Goal: Navigation & Orientation: Find specific page/section

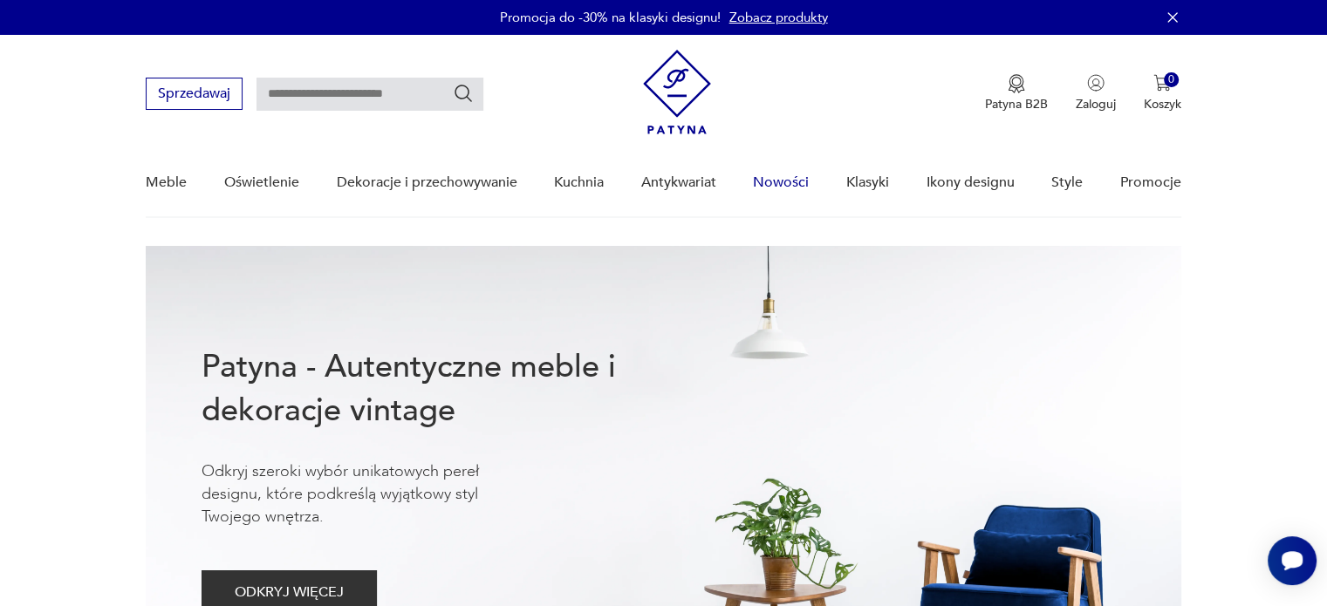
click at [778, 178] on link "Nowości" at bounding box center [781, 182] width 56 height 67
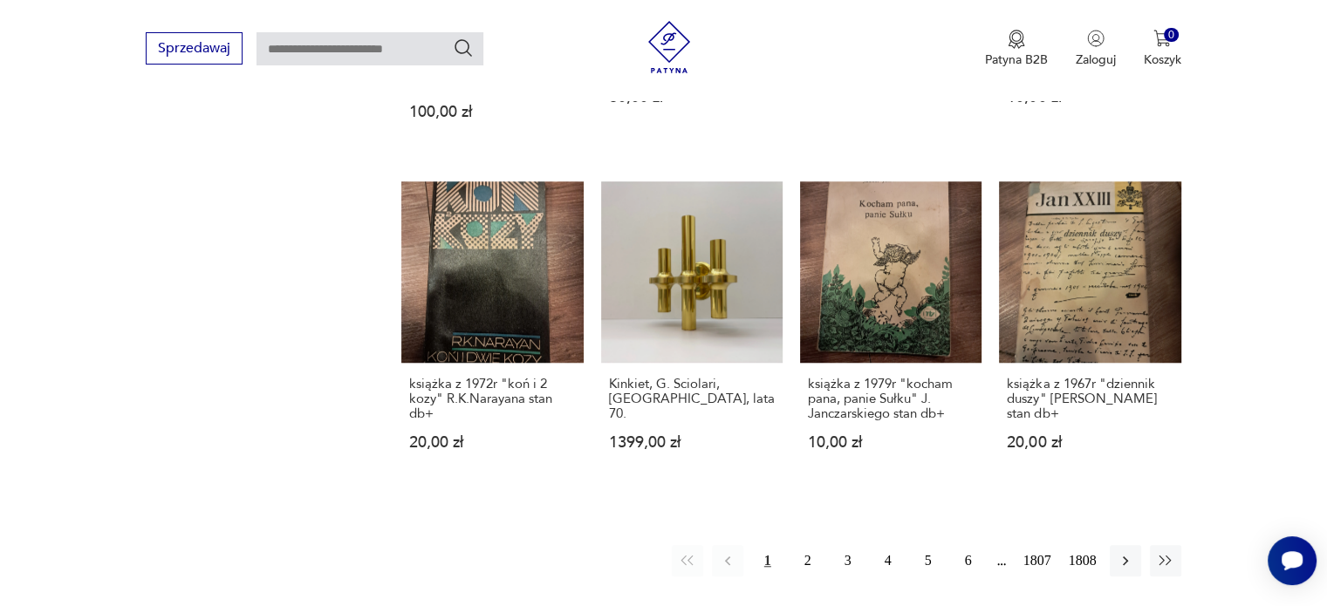
scroll to position [1390, 0]
click at [807, 564] on button "2" at bounding box center [807, 559] width 31 height 31
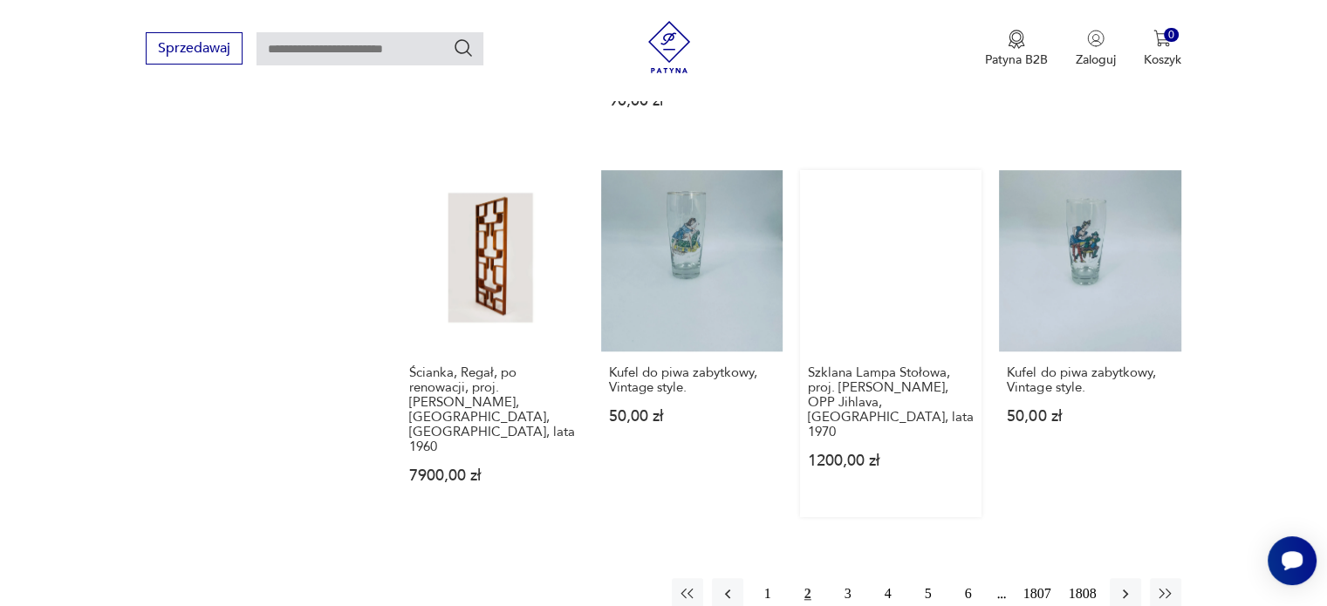
scroll to position [1402, 0]
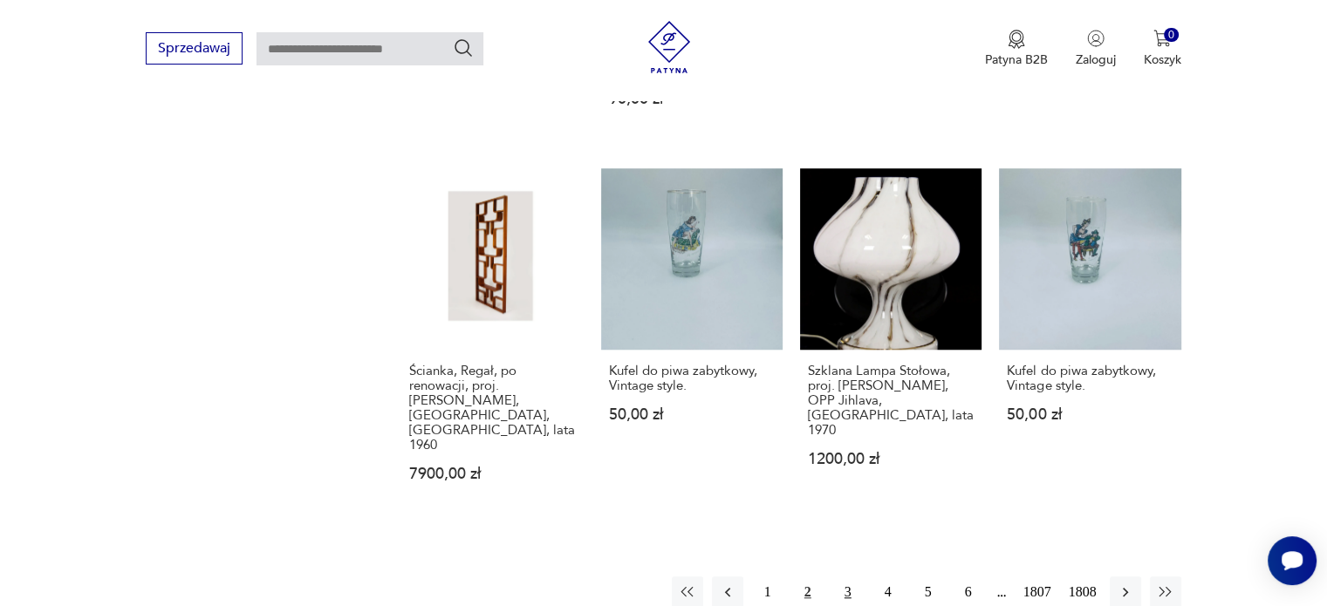
click at [844, 577] on button "3" at bounding box center [847, 592] width 31 height 31
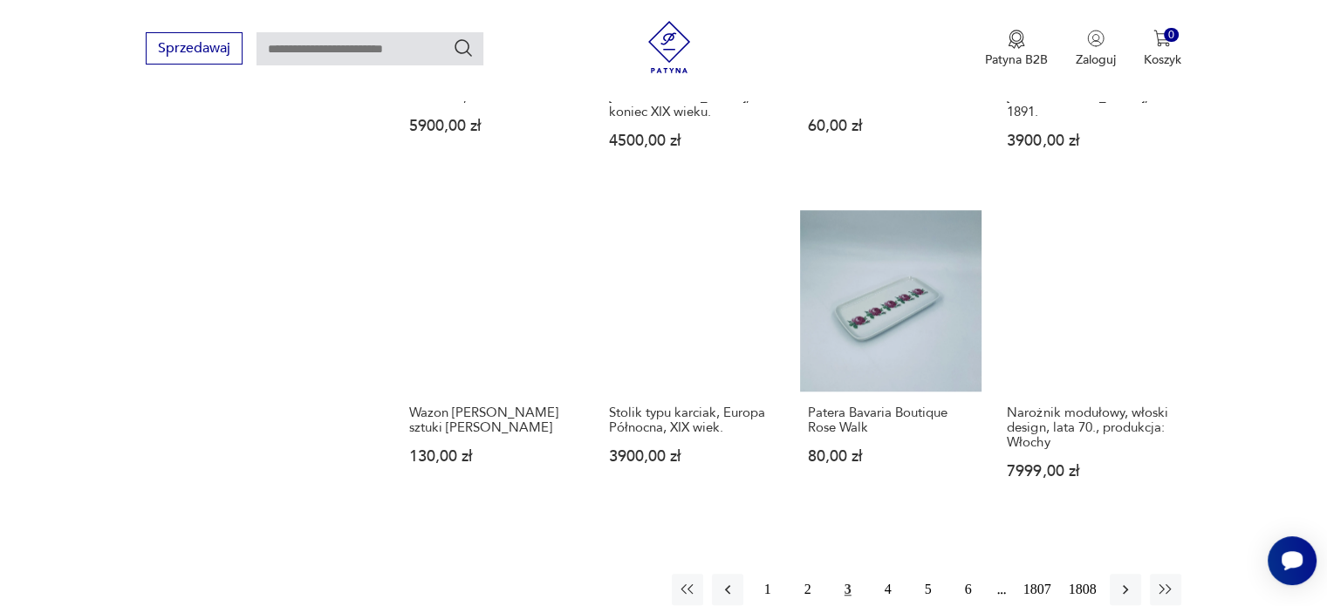
scroll to position [1344, 0]
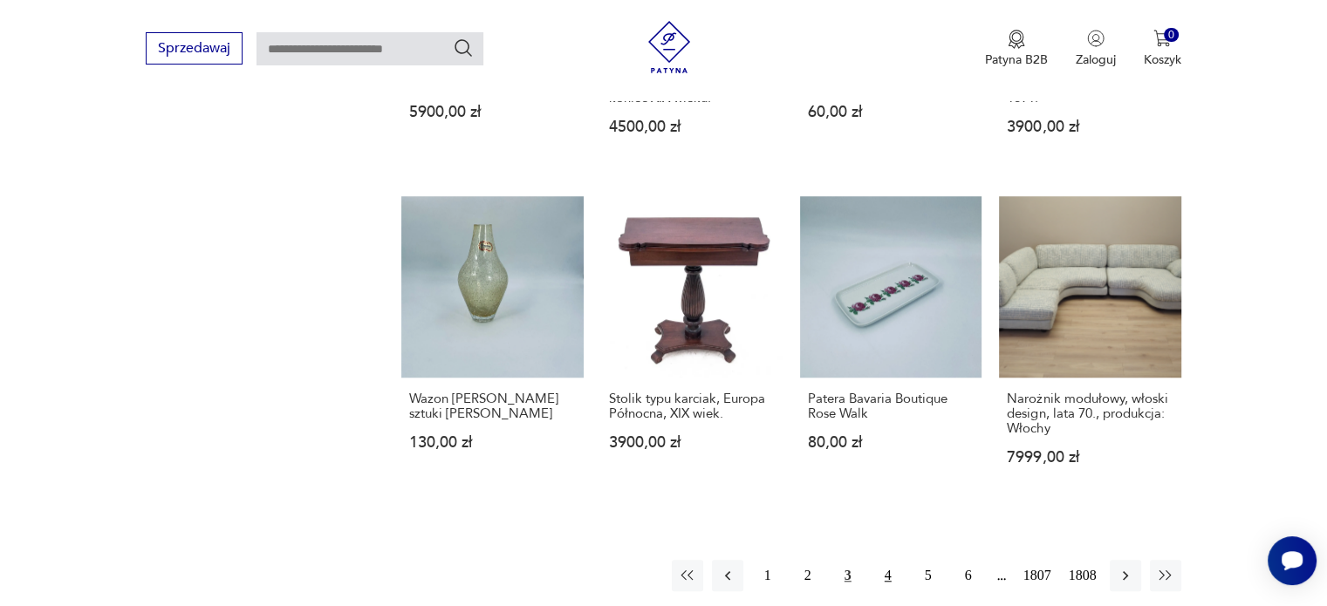
click at [888, 560] on button "4" at bounding box center [887, 575] width 31 height 31
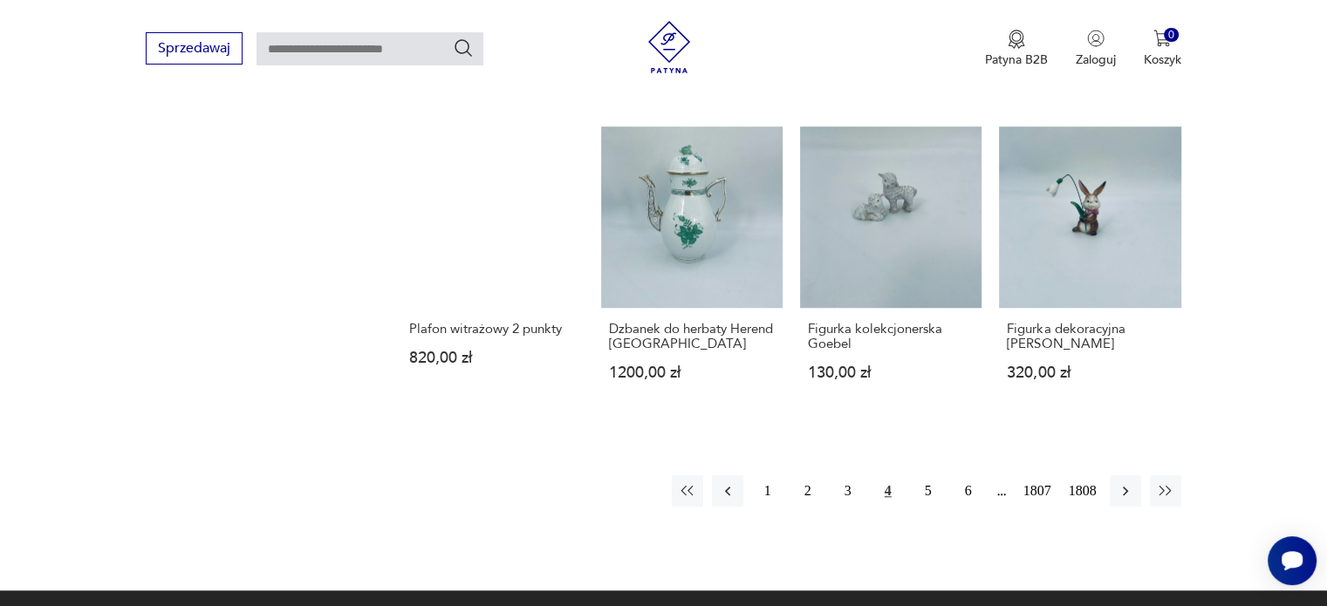
scroll to position [1491, 0]
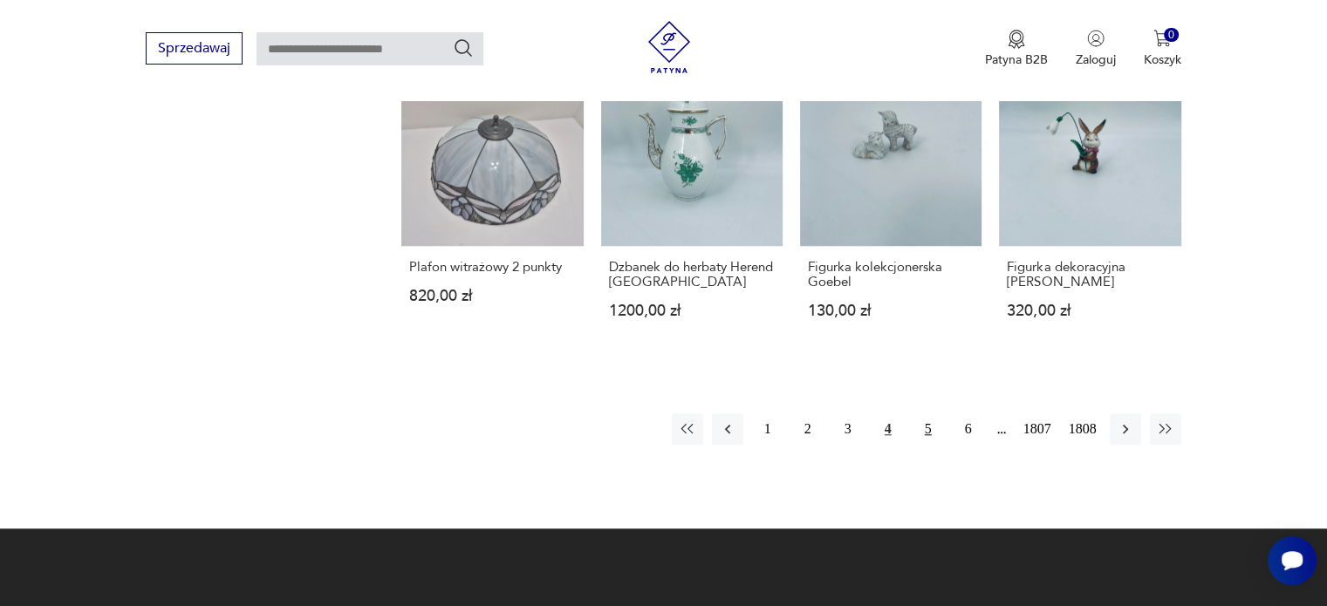
click at [931, 413] on button "5" at bounding box center [927, 428] width 31 height 31
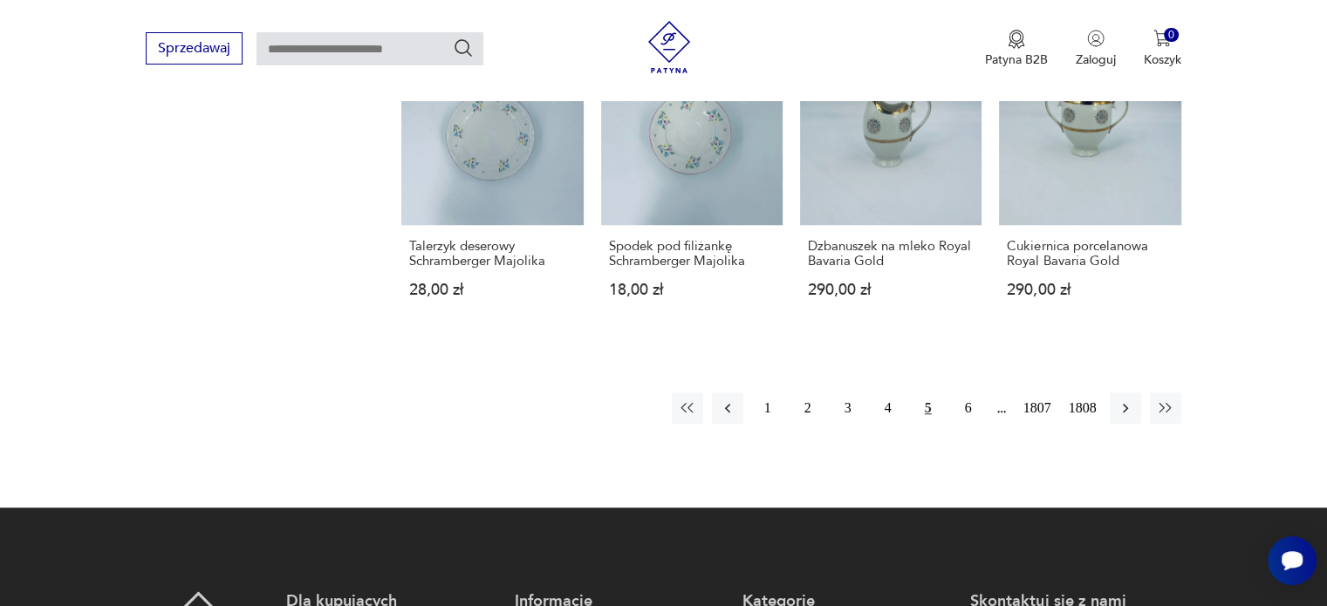
scroll to position [1541, 0]
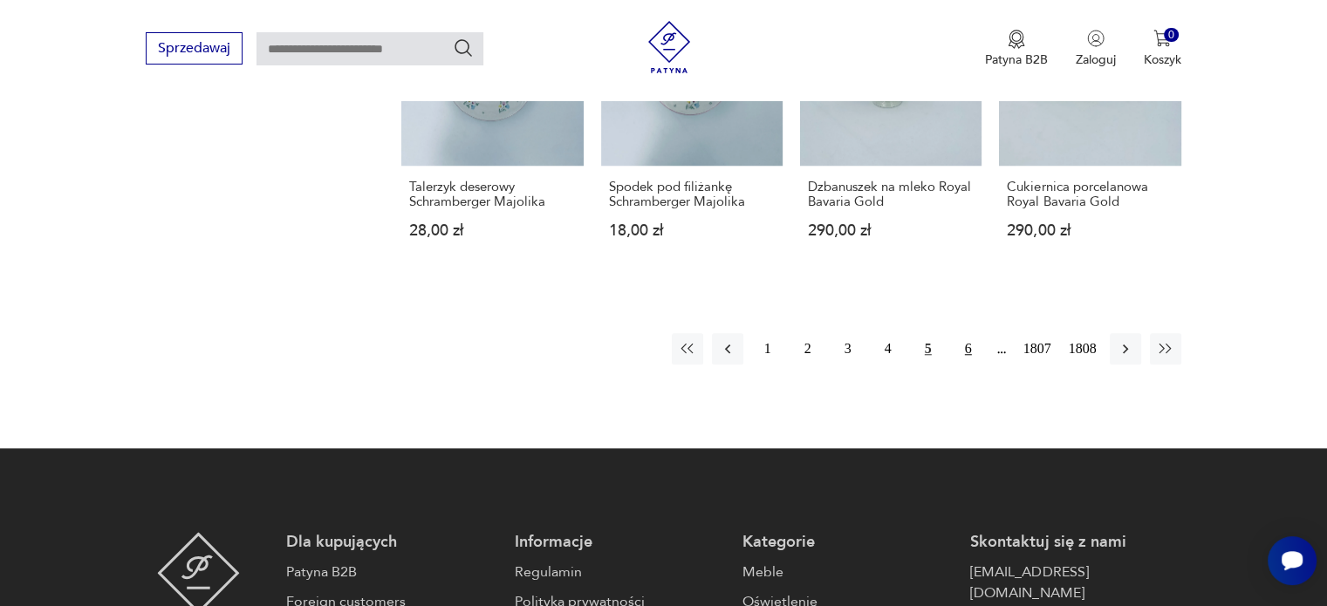
click at [965, 352] on button "6" at bounding box center [968, 348] width 31 height 31
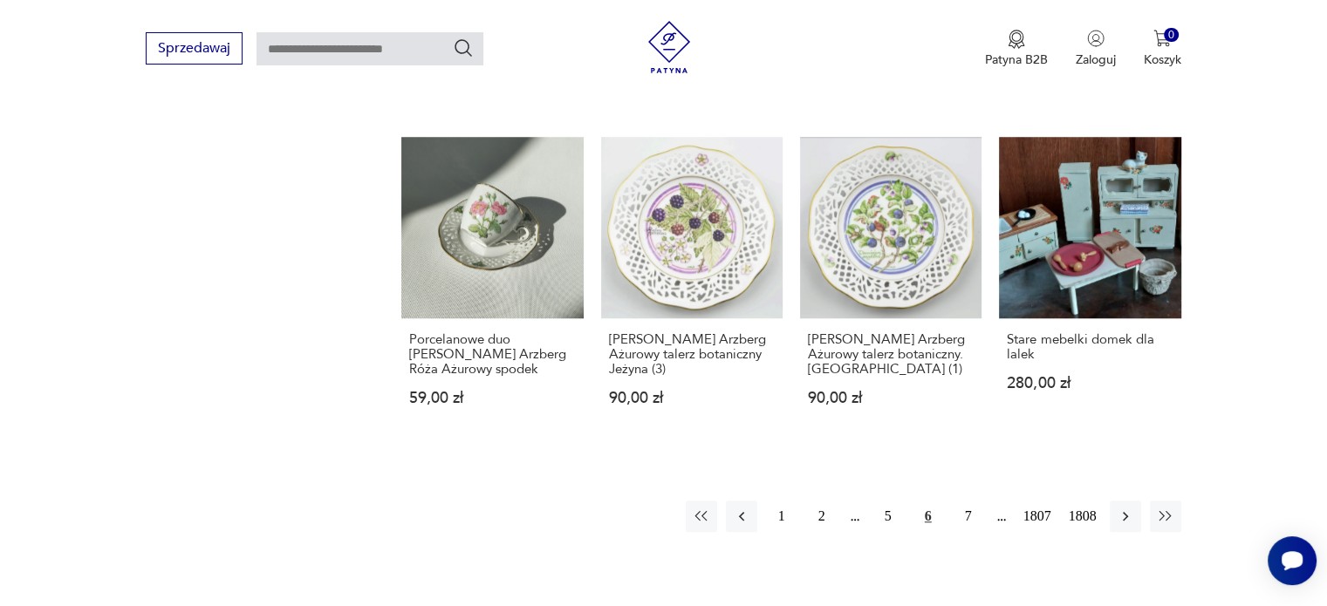
scroll to position [1404, 0]
click at [967, 500] on button "7" at bounding box center [968, 515] width 31 height 31
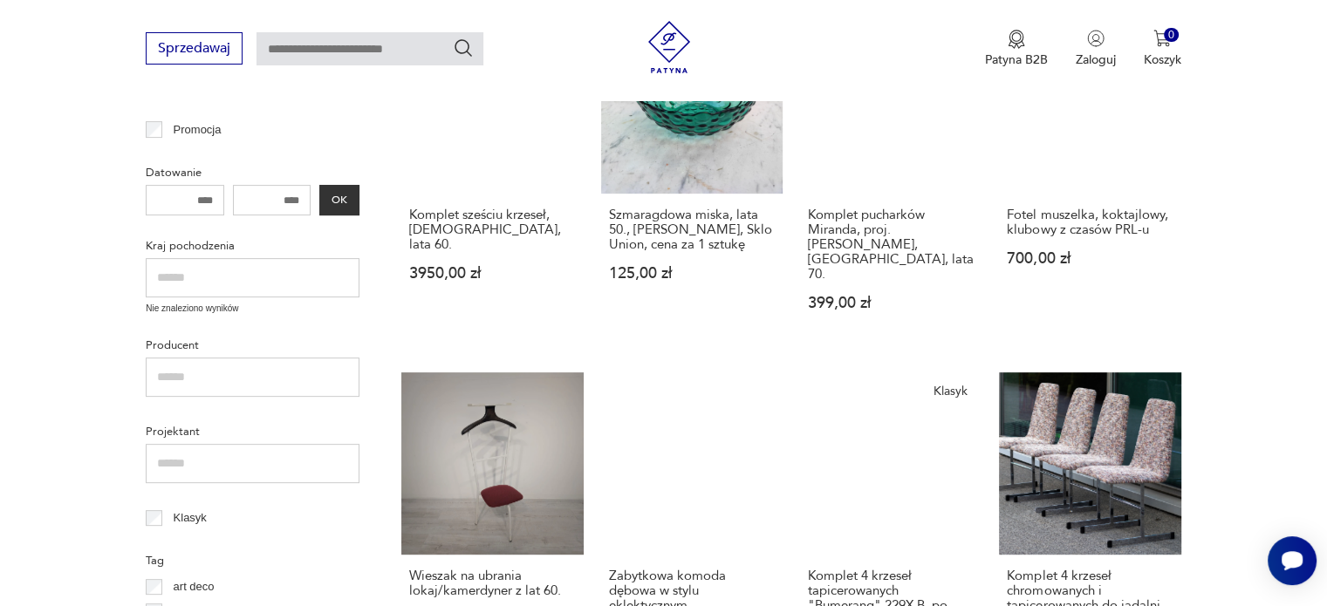
scroll to position [536, 0]
